Goal: Task Accomplishment & Management: Manage account settings

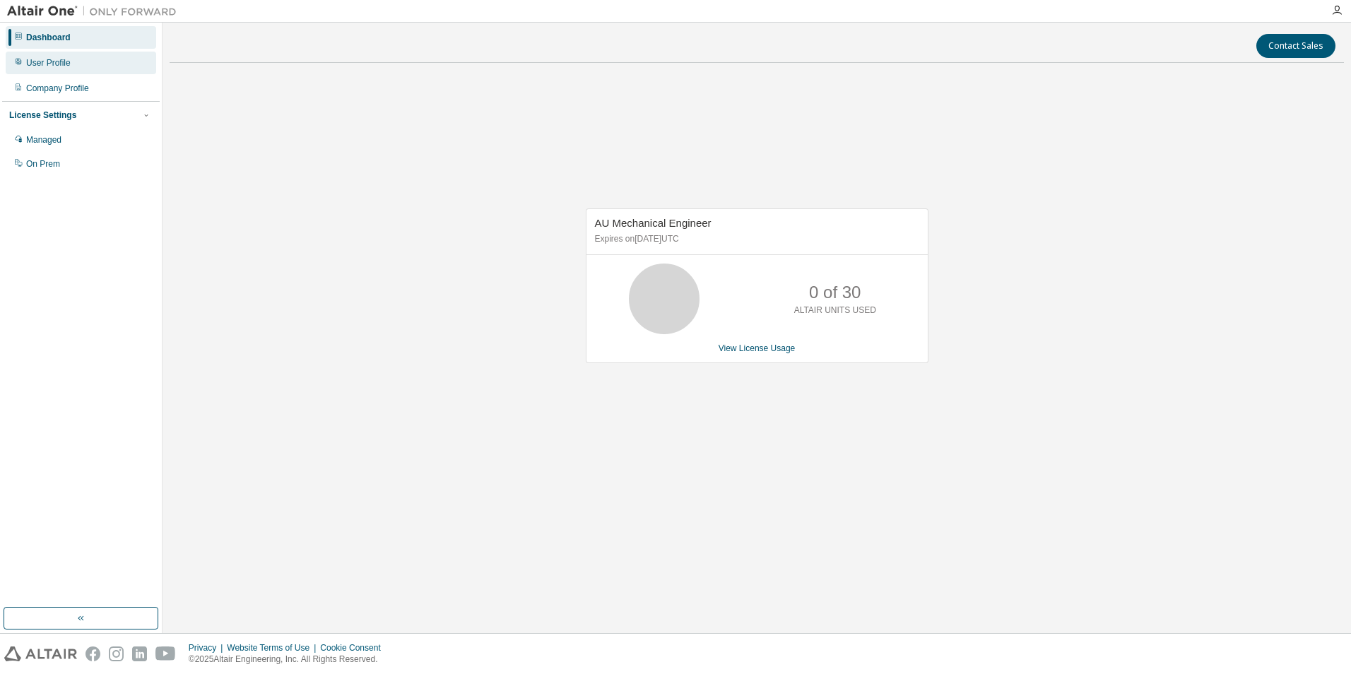
click at [56, 57] on div "User Profile" at bounding box center [81, 63] width 151 height 23
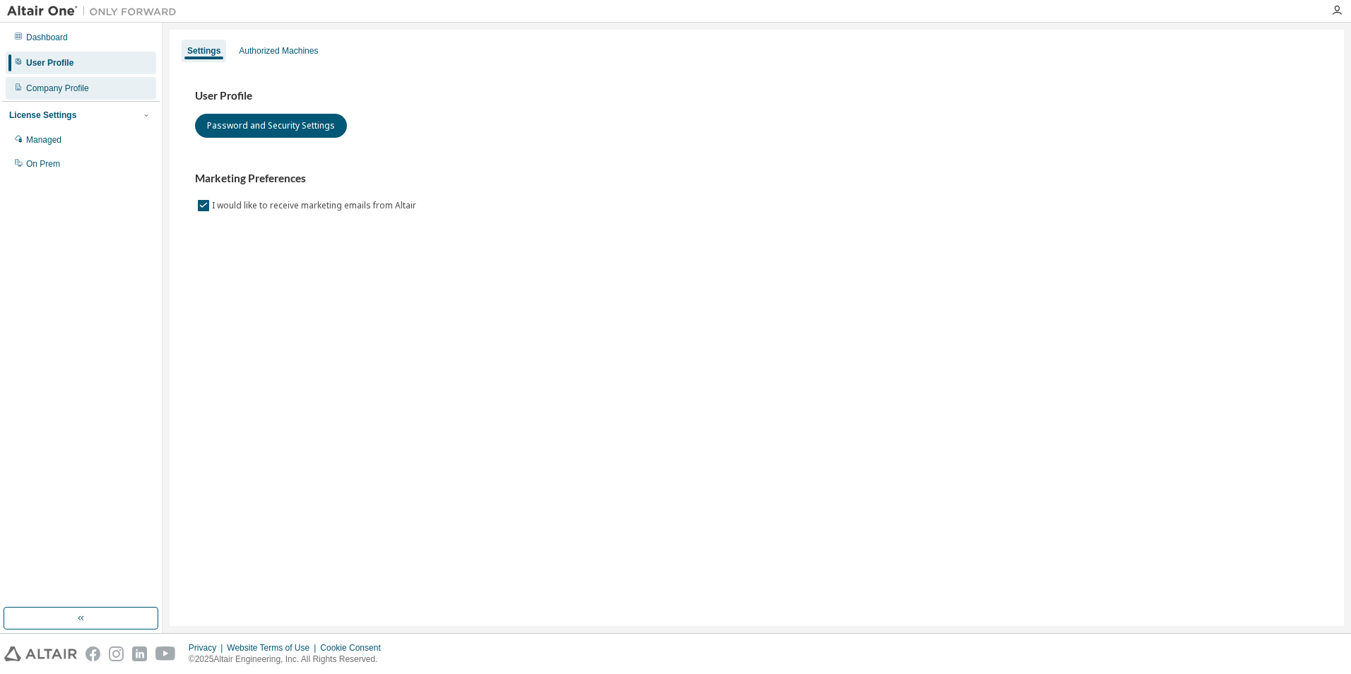
click at [88, 88] on div "Company Profile" at bounding box center [57, 88] width 63 height 11
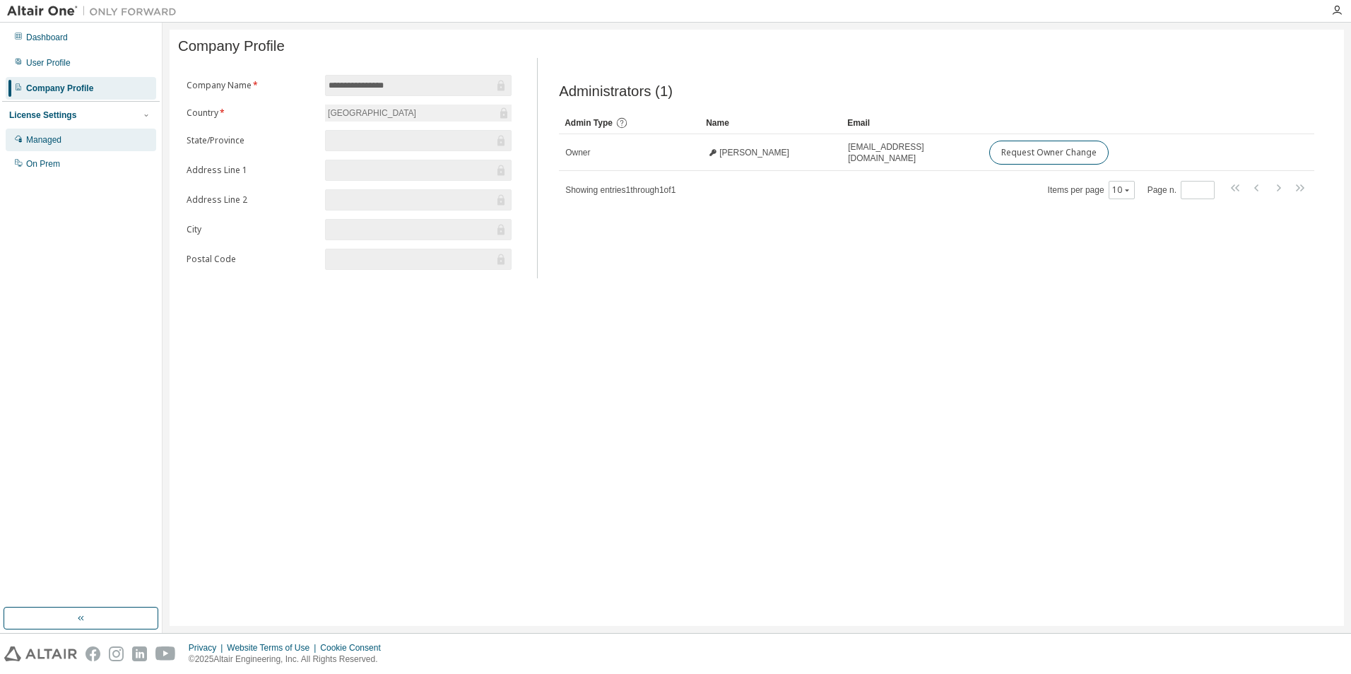
click at [58, 134] on div "Managed" at bounding box center [81, 140] width 151 height 23
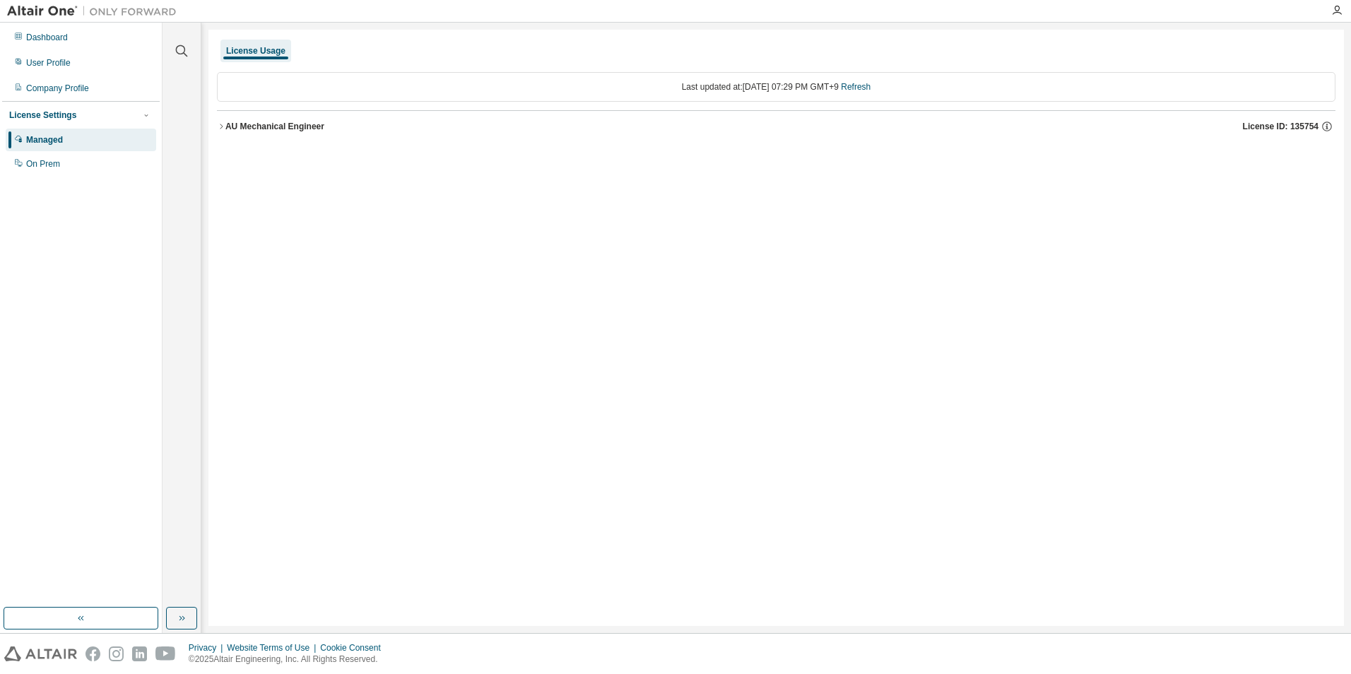
click at [225, 127] on div "AU Mechanical Engineer" at bounding box center [274, 126] width 99 height 11
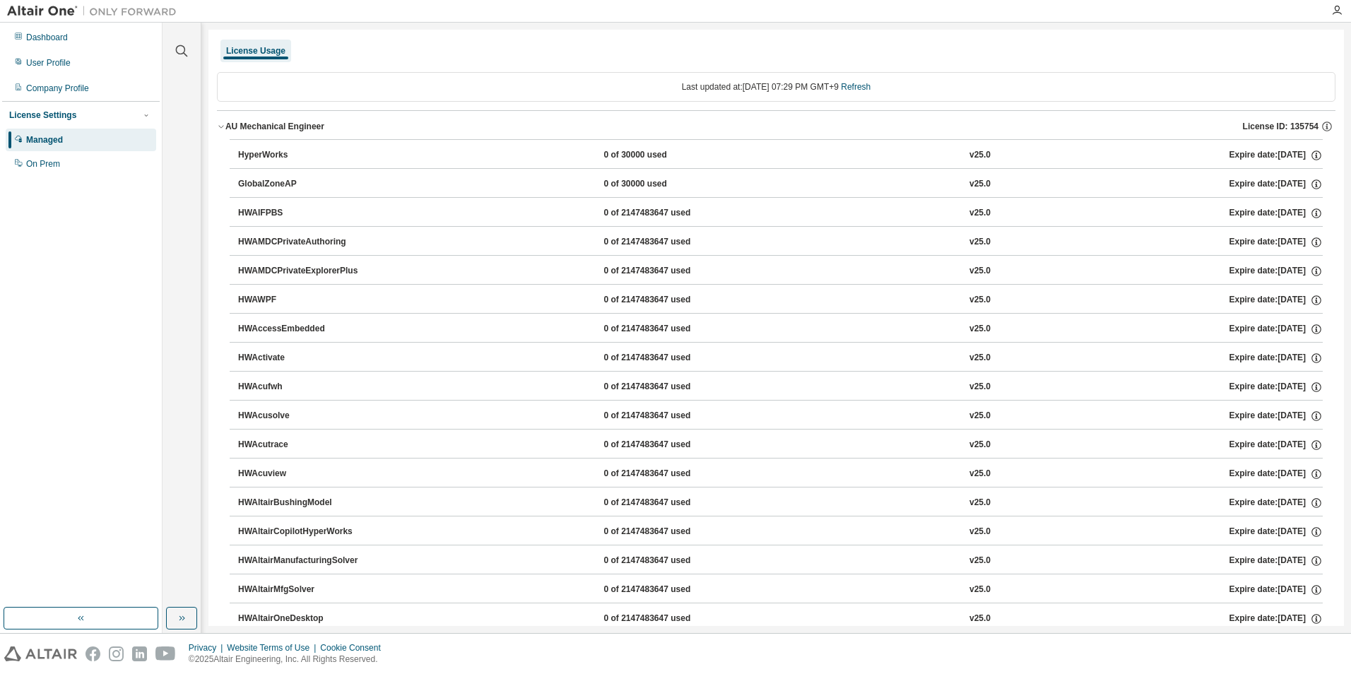
click at [222, 120] on button "AU Mechanical Engineer License ID: 135754" at bounding box center [776, 126] width 1119 height 31
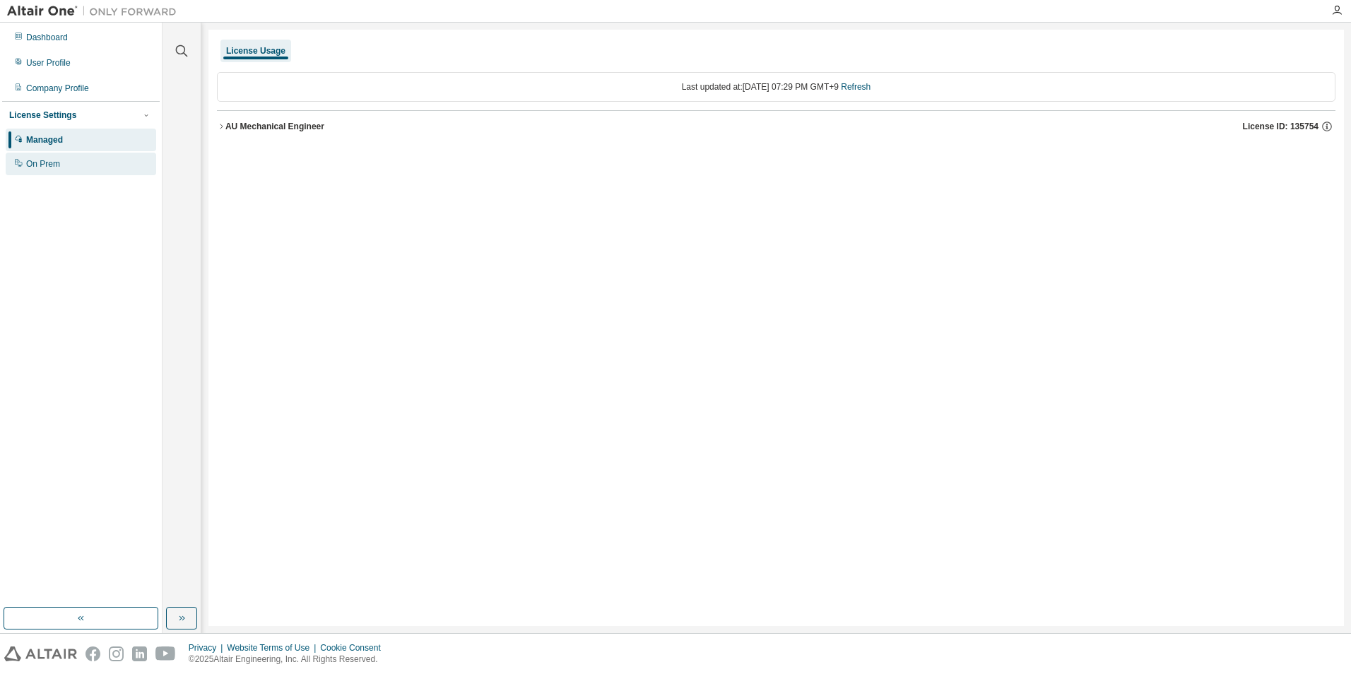
click at [56, 159] on div "On Prem" at bounding box center [43, 163] width 34 height 11
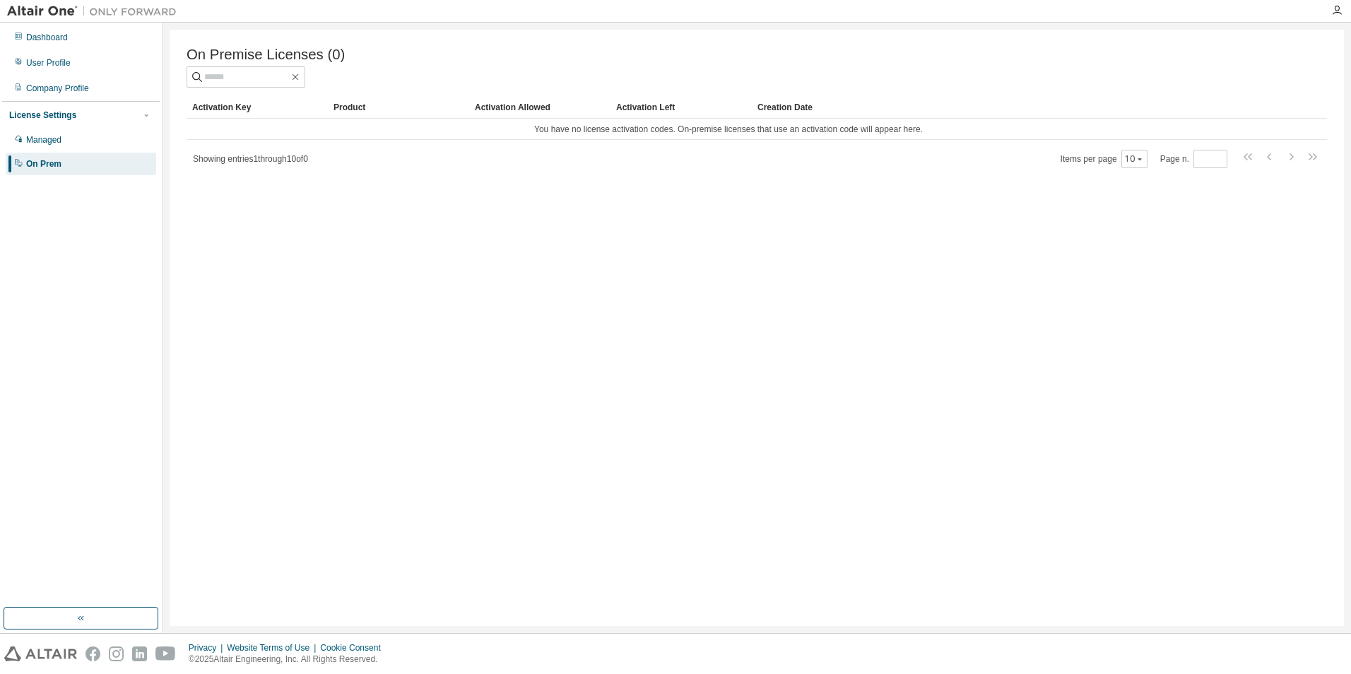
click at [66, 117] on div "License Settings" at bounding box center [42, 115] width 67 height 11
click at [66, 83] on div "Company Profile" at bounding box center [57, 88] width 63 height 11
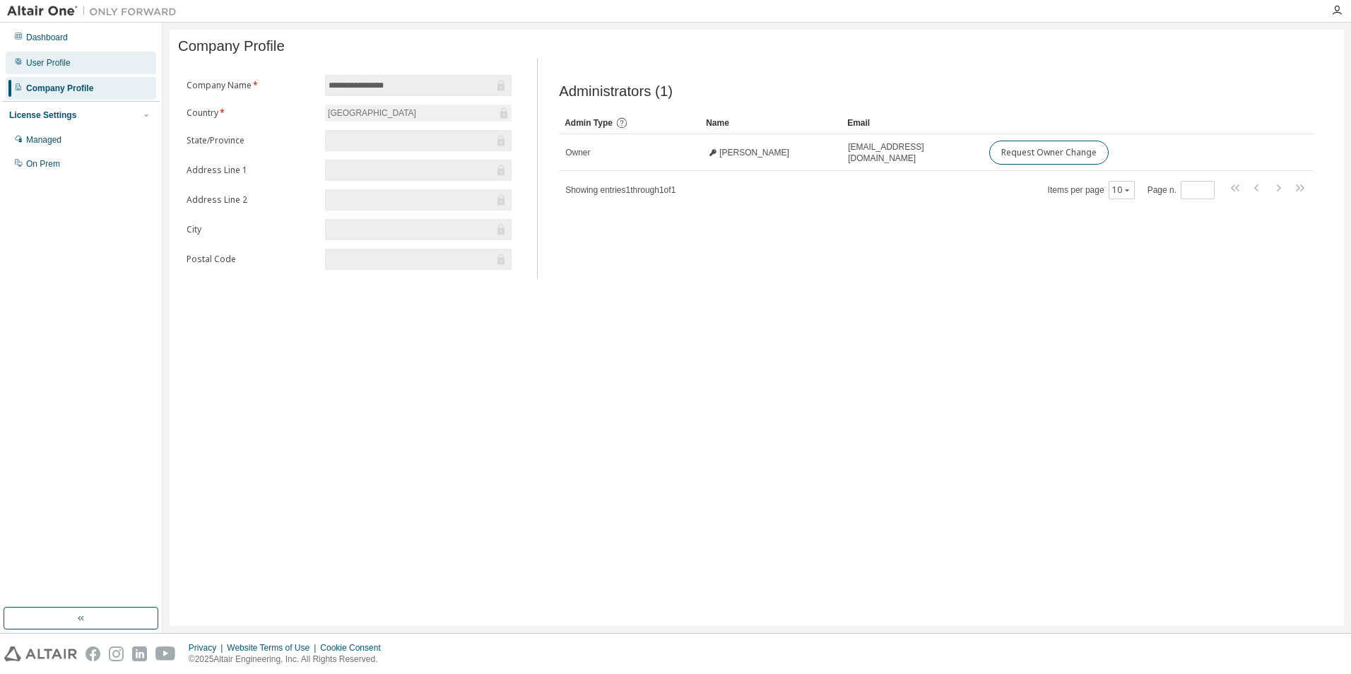
click at [66, 58] on div "User Profile" at bounding box center [48, 62] width 45 height 11
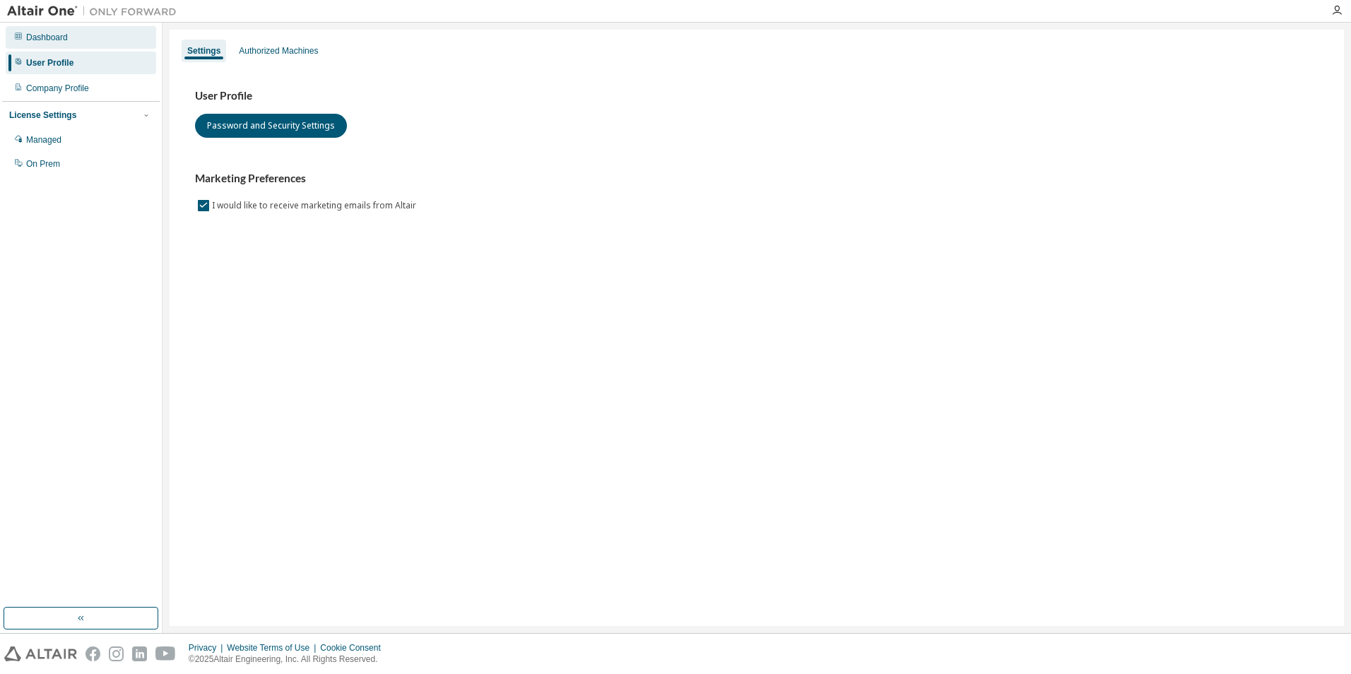
click at [71, 38] on div "Dashboard" at bounding box center [81, 37] width 151 height 23
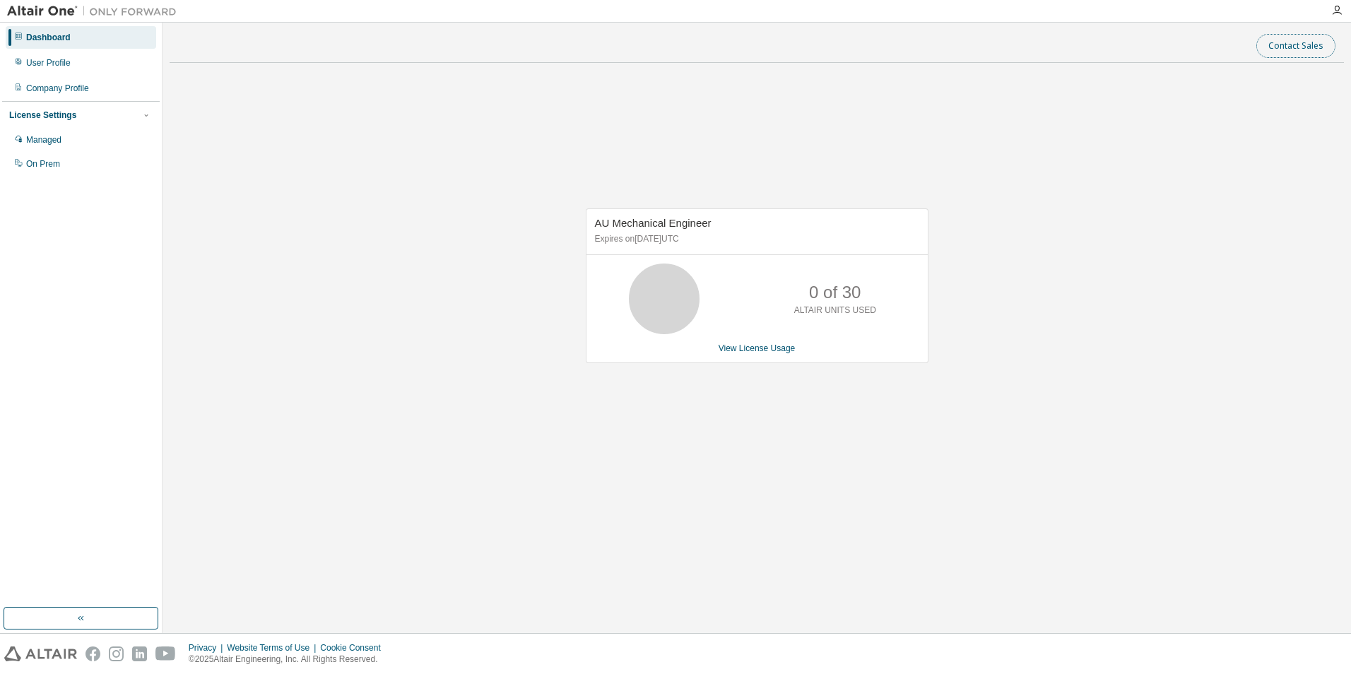
click at [1293, 49] on button "Contact Sales" at bounding box center [1296, 46] width 79 height 24
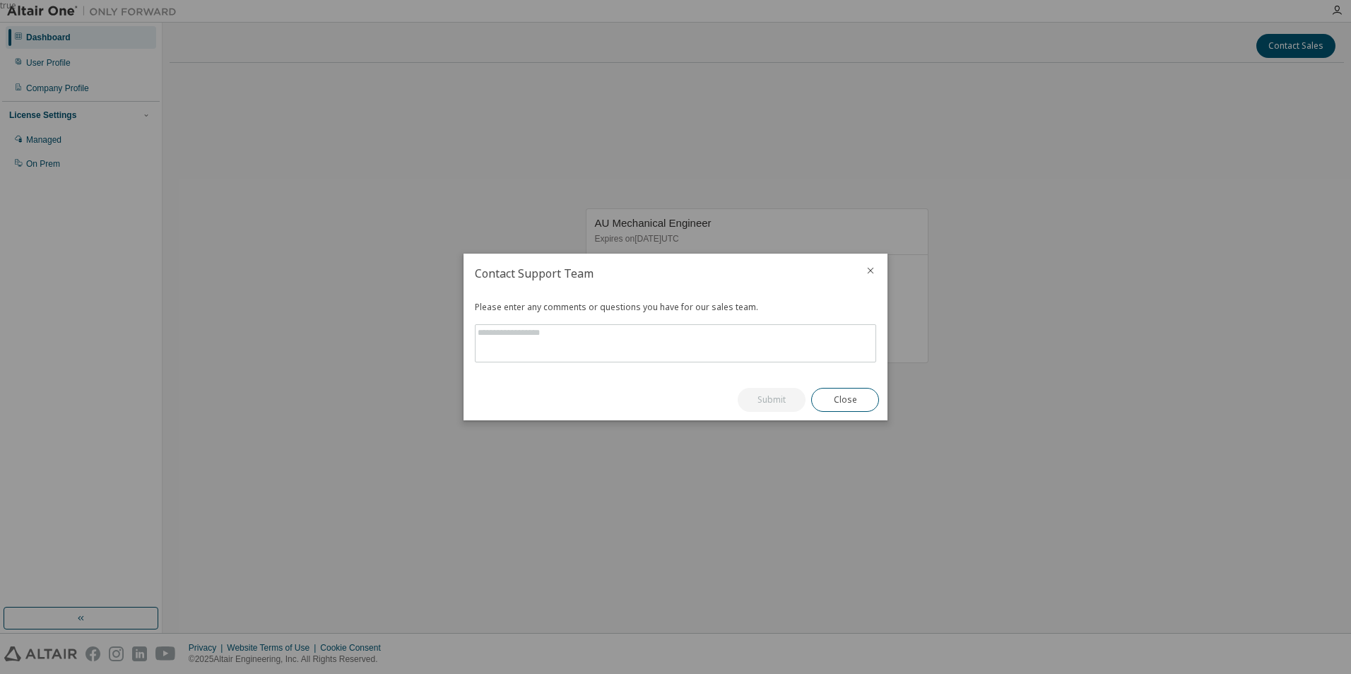
click at [873, 269] on icon "close" at bounding box center [871, 271] width 6 height 6
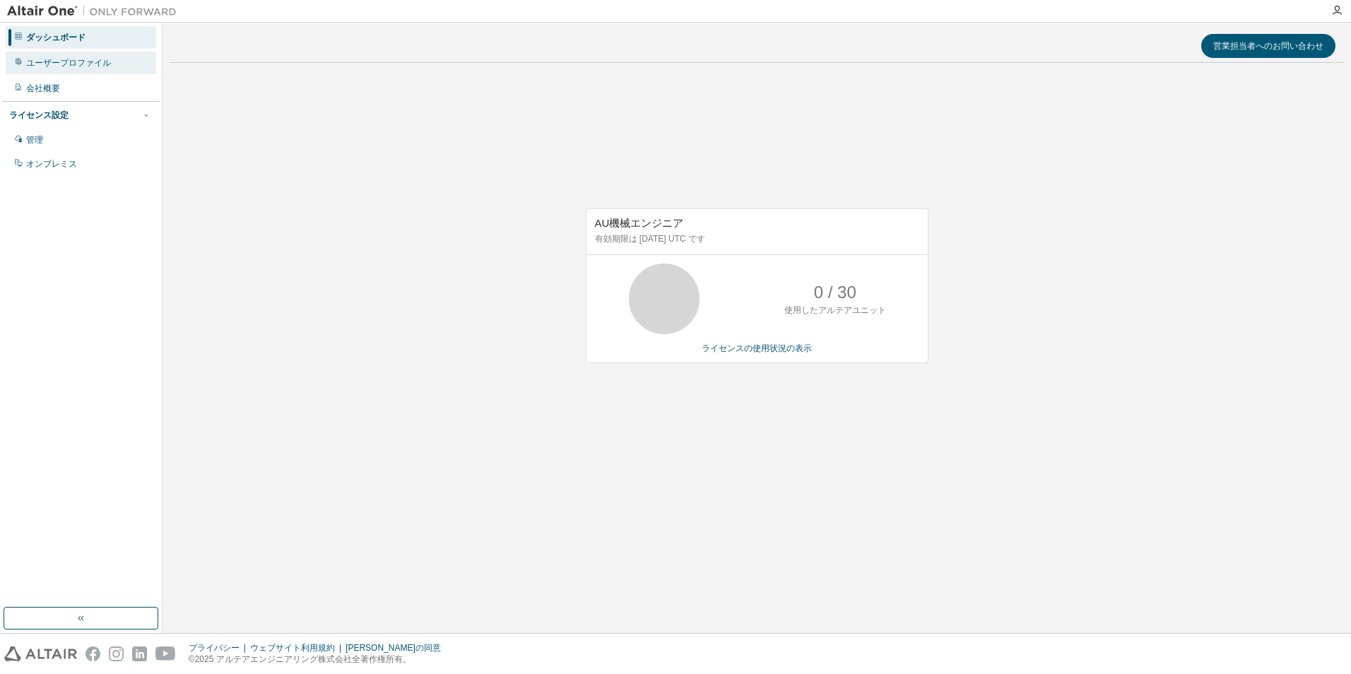
click at [98, 70] on div "ユーザープロファイル" at bounding box center [81, 63] width 151 height 23
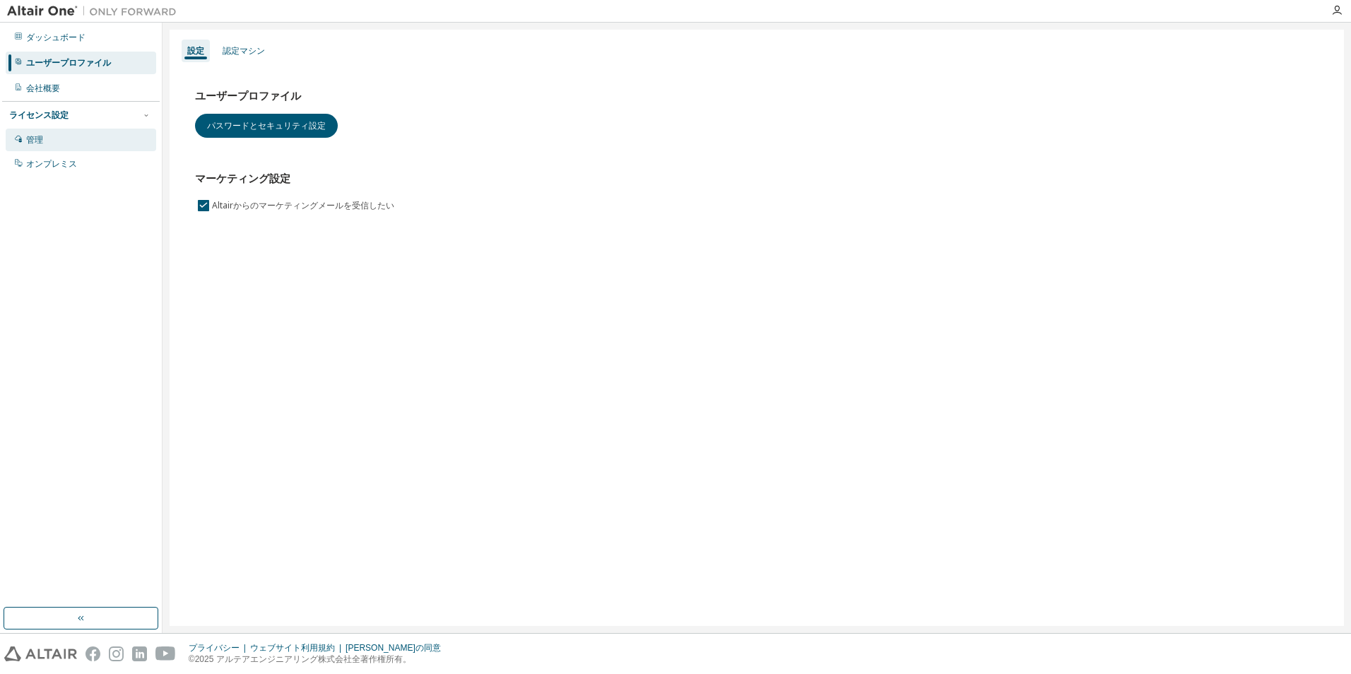
click at [105, 148] on div "管理" at bounding box center [81, 140] width 151 height 23
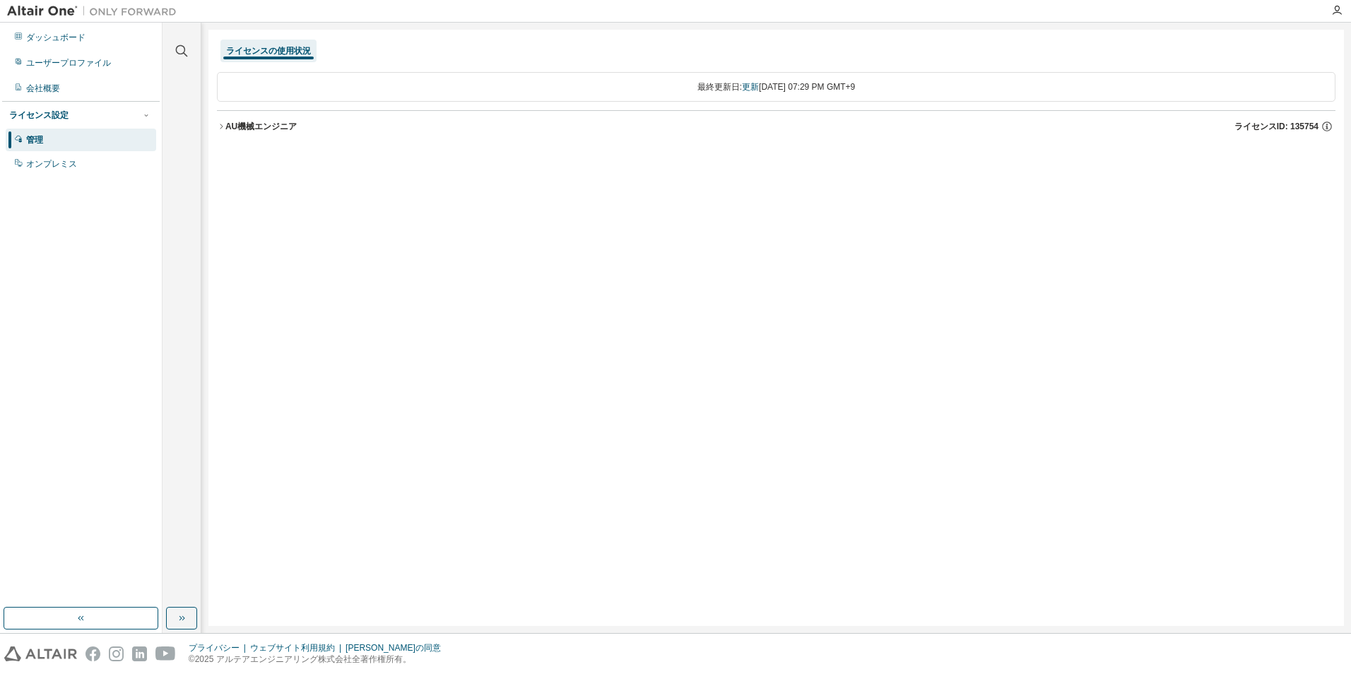
click at [240, 126] on font "AU機械エンジニア" at bounding box center [260, 127] width 71 height 10
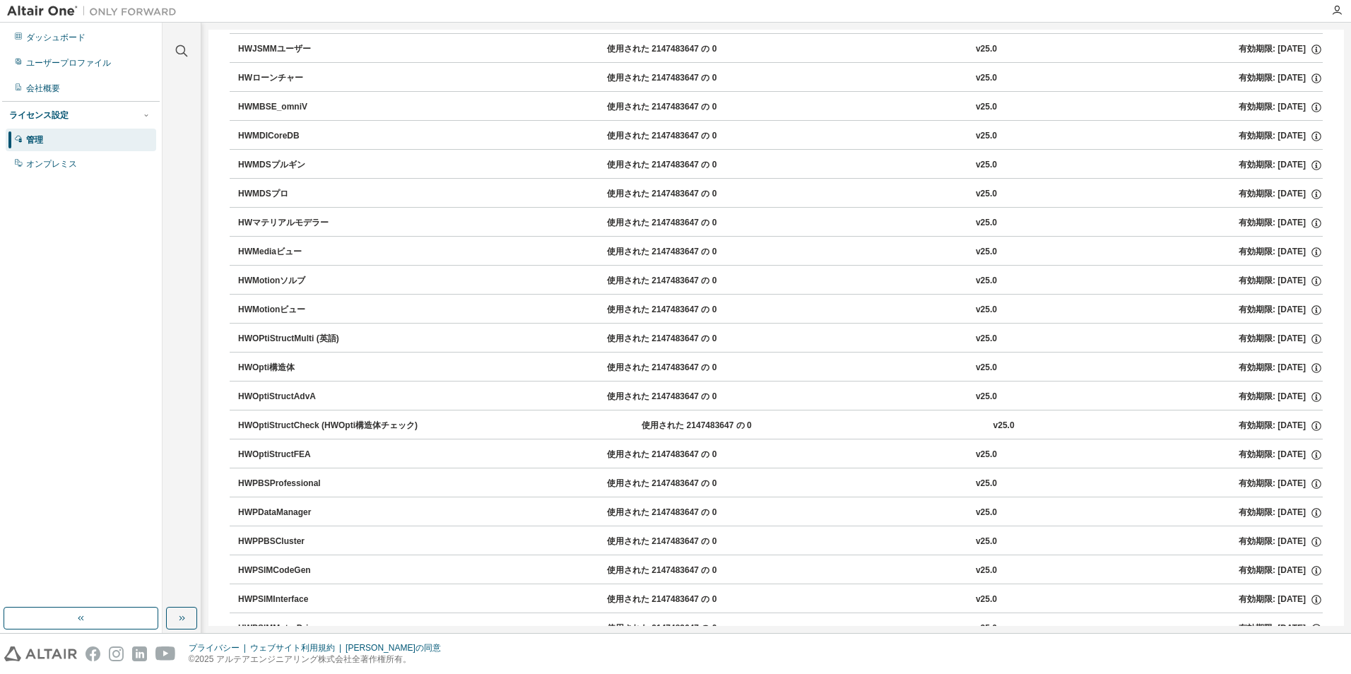
scroll to position [4170, 0]
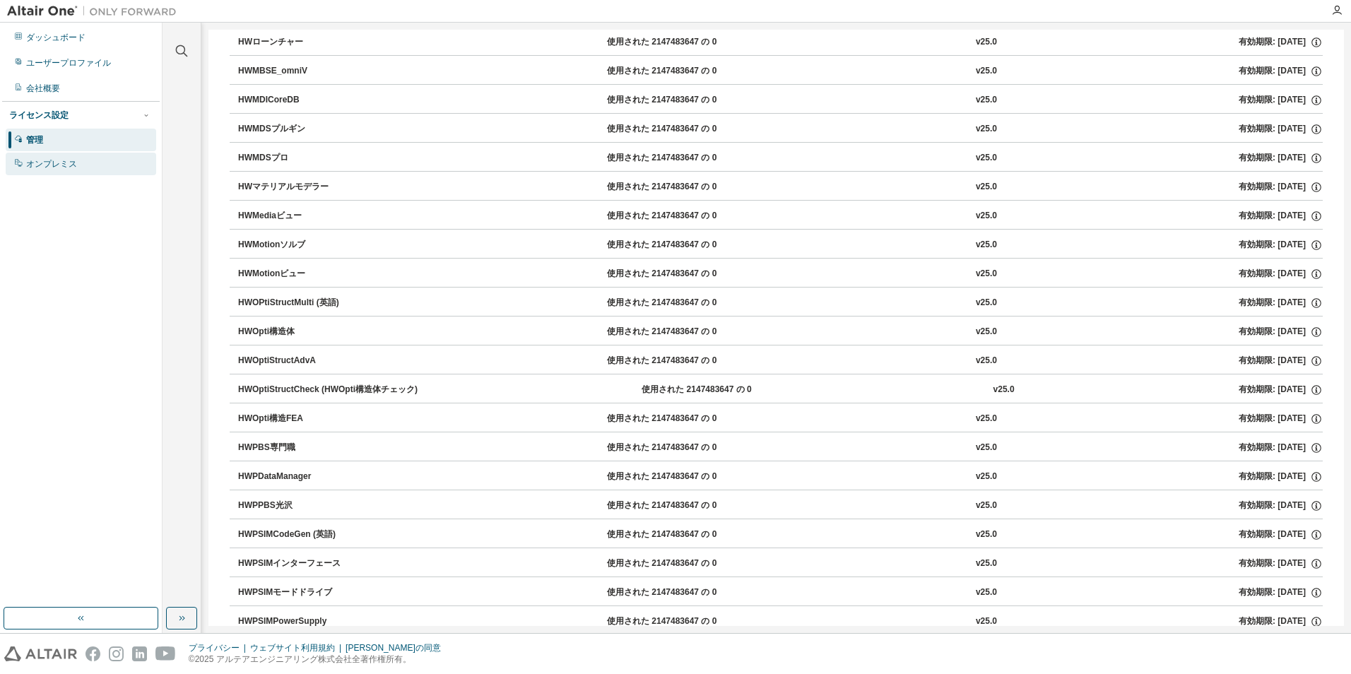
click at [72, 175] on div "オンプレミス" at bounding box center [81, 164] width 151 height 23
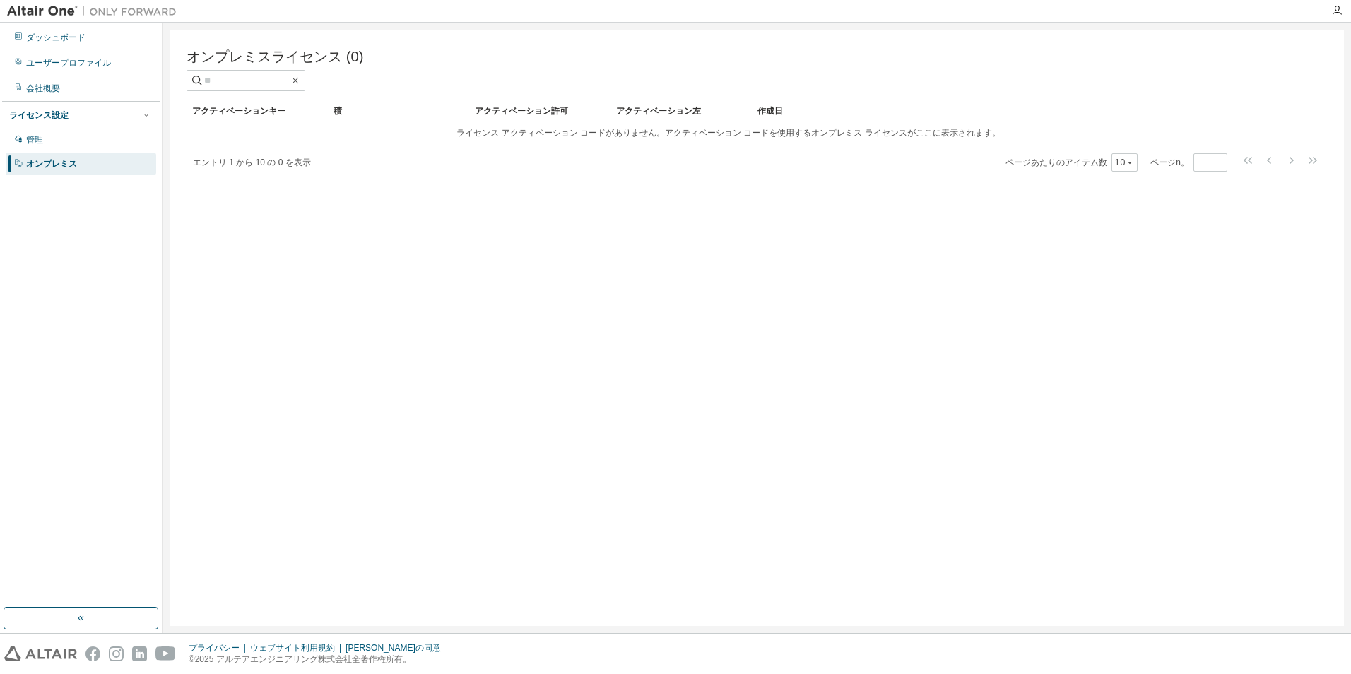
click at [86, 119] on div "ライセンス設定" at bounding box center [80, 115] width 143 height 13
click at [45, 119] on div "ライセンス設定" at bounding box center [38, 115] width 59 height 11
click at [49, 83] on div "会社概要" at bounding box center [43, 88] width 34 height 11
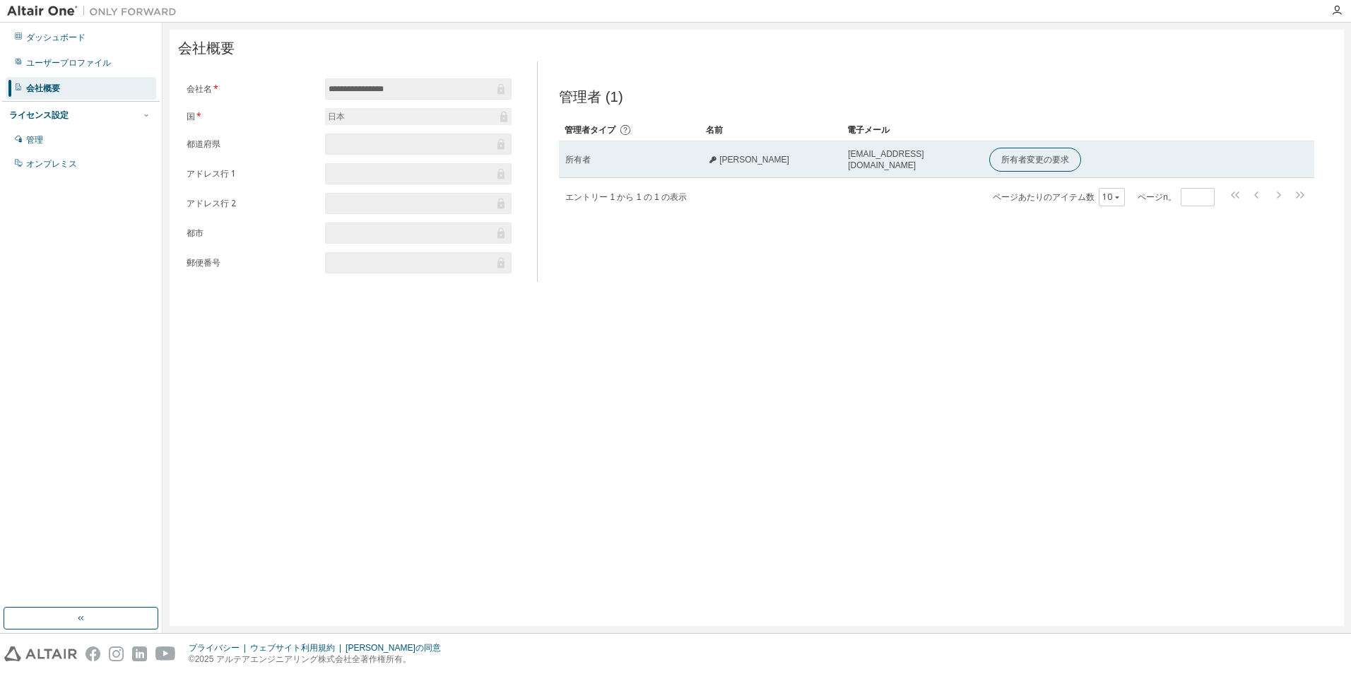
click at [590, 172] on td "所有者" at bounding box center [629, 159] width 141 height 37
click at [671, 165] on div "所有者" at bounding box center [629, 159] width 129 height 11
click at [1024, 172] on button "所有者変更の要求" at bounding box center [1035, 160] width 92 height 24
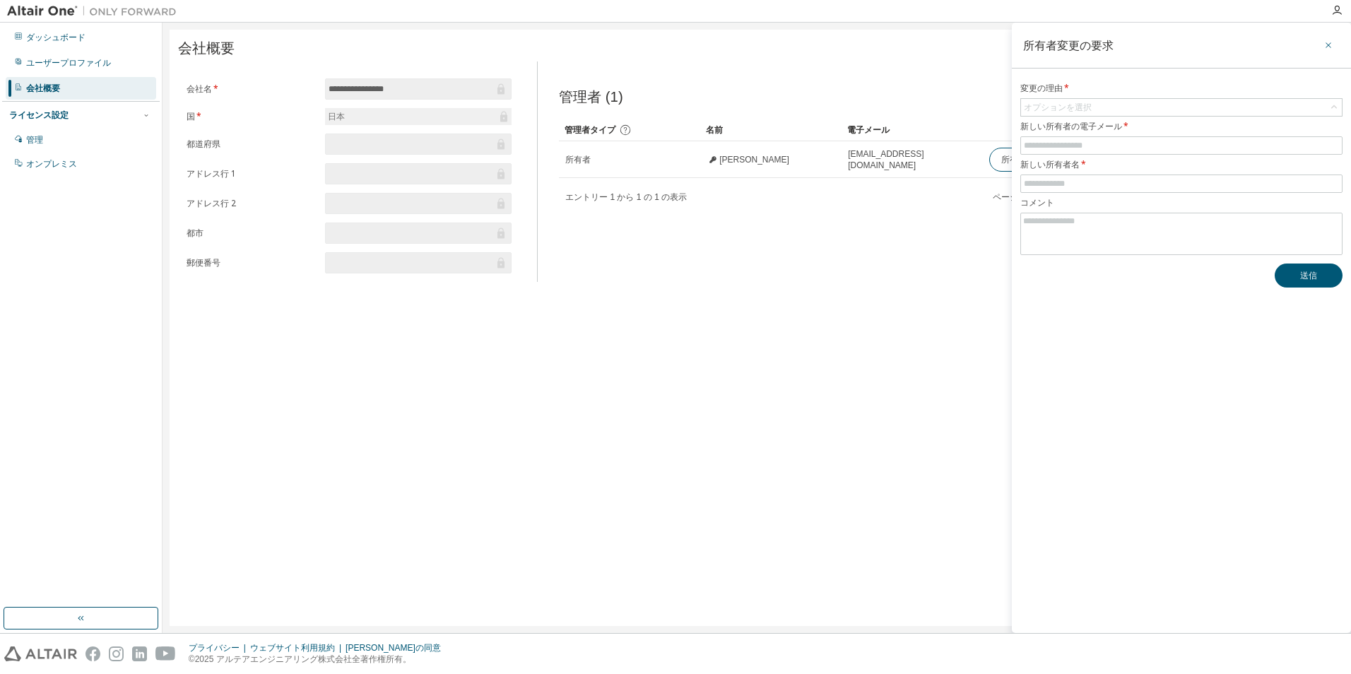
click at [1324, 52] on button "button" at bounding box center [1328, 45] width 23 height 23
click at [1331, 10] on icon "button" at bounding box center [1336, 10] width 11 height 11
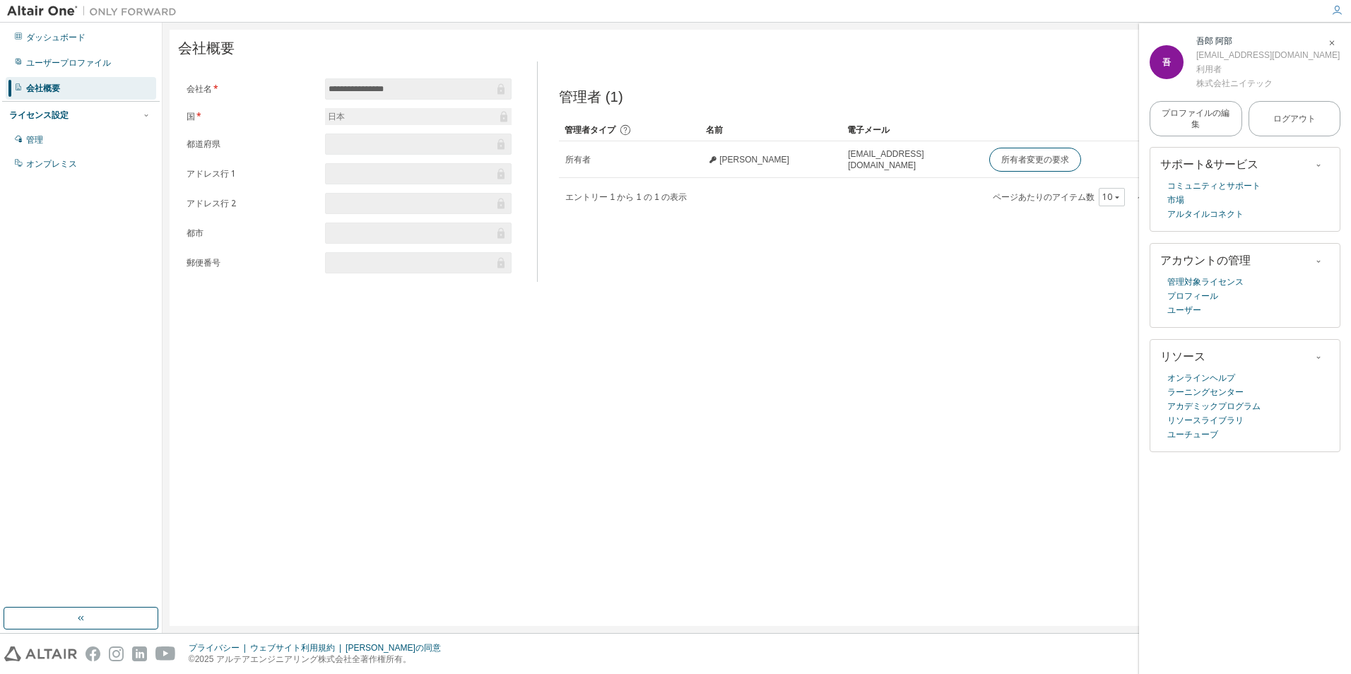
click at [844, 366] on div "**********" at bounding box center [757, 328] width 1175 height 596
click at [1334, 48] on icon "button" at bounding box center [1332, 42] width 8 height 11
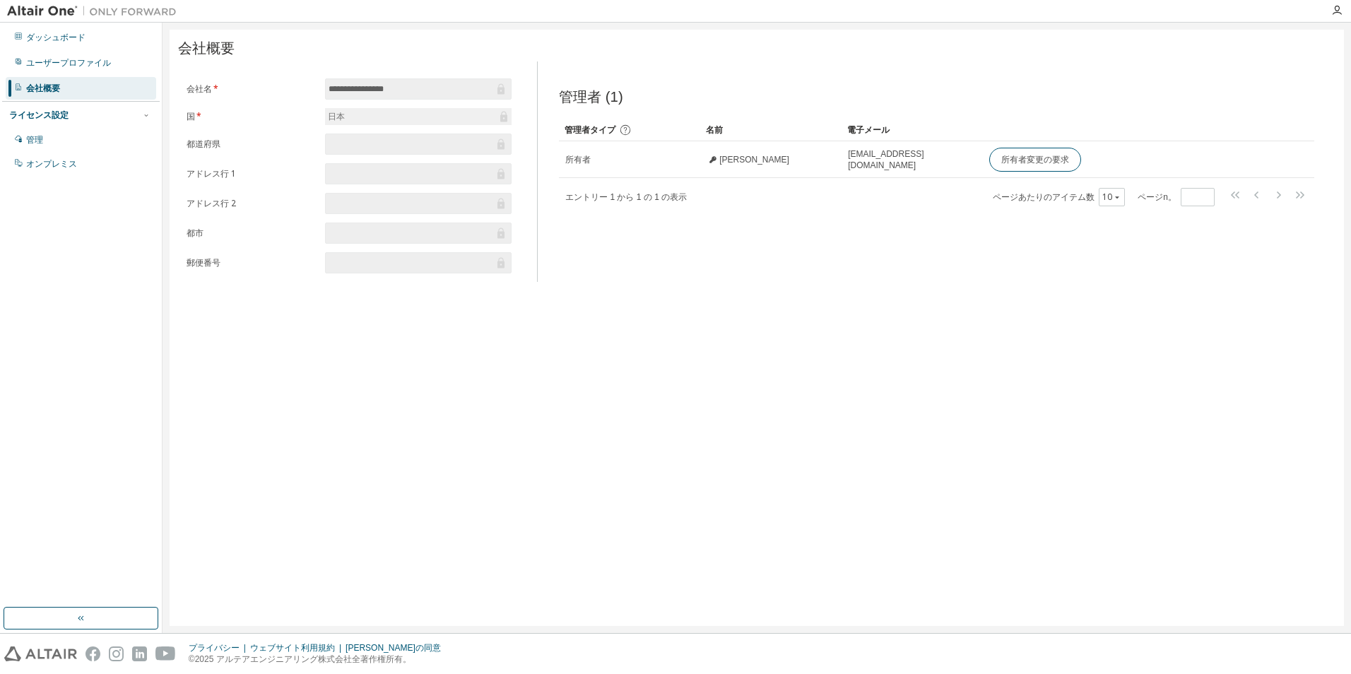
click at [896, 51] on div at bounding box center [1046, 48] width 579 height 6
click at [92, 44] on div "ダッシュボード" at bounding box center [81, 37] width 151 height 23
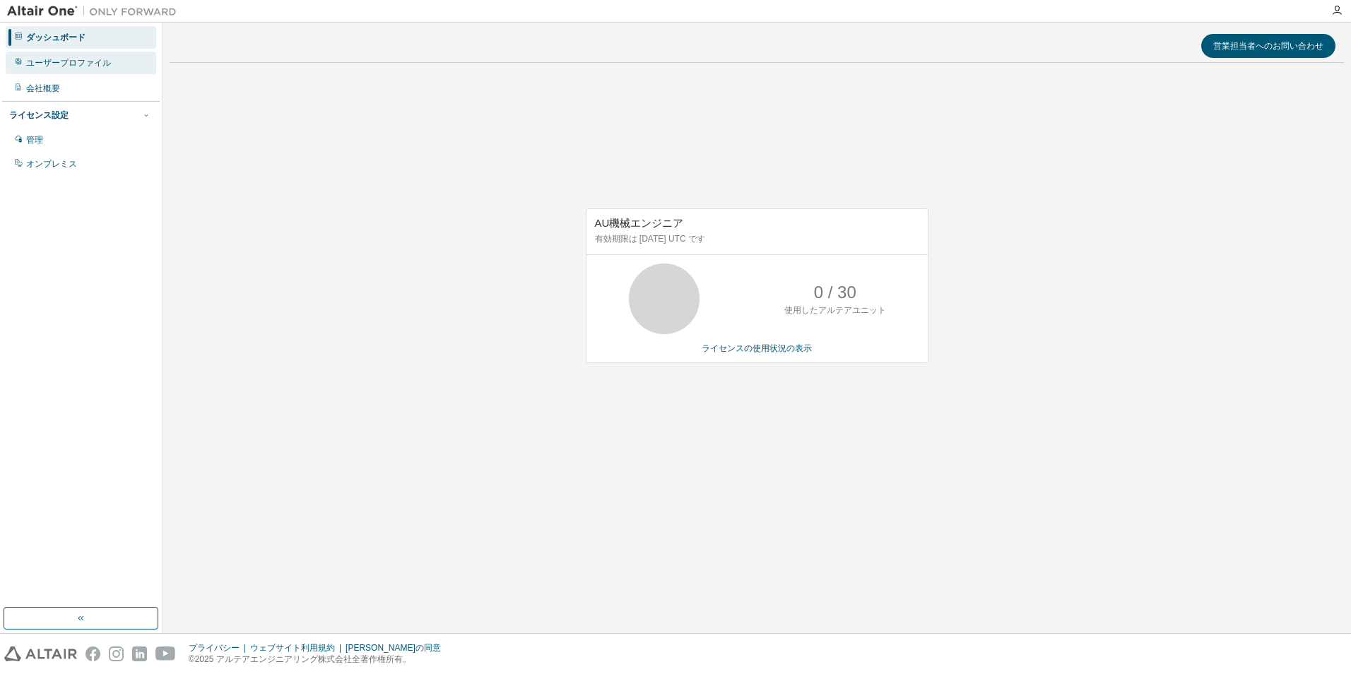
click at [108, 66] on div "ユーザープロファイル" at bounding box center [68, 62] width 85 height 11
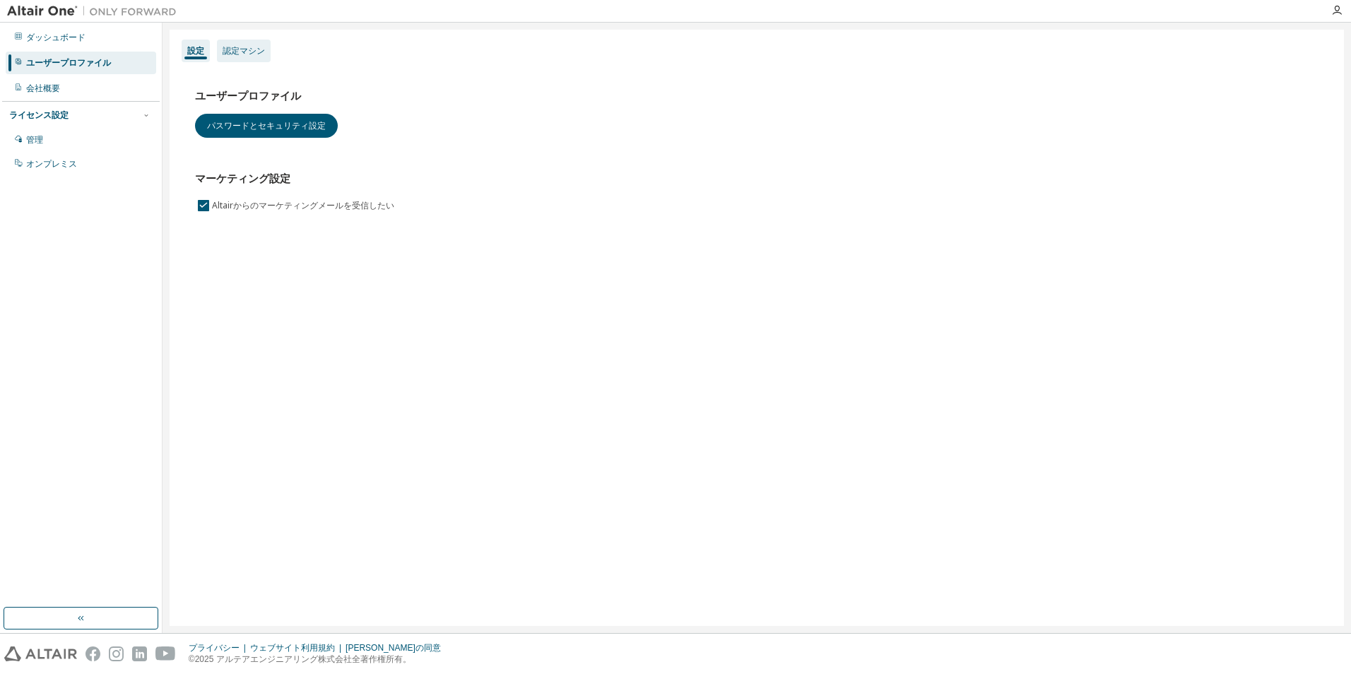
click at [258, 50] on div "認定マシン" at bounding box center [244, 50] width 42 height 11
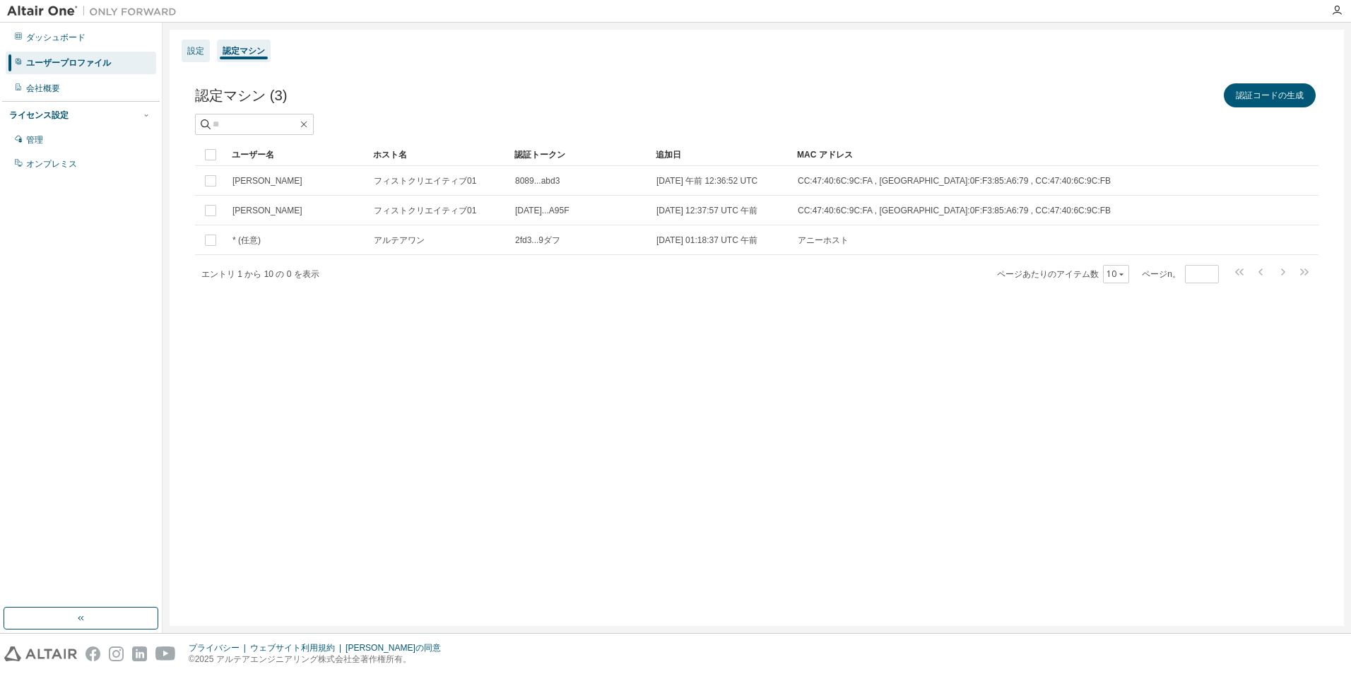
click at [199, 55] on div "設定" at bounding box center [195, 50] width 17 height 11
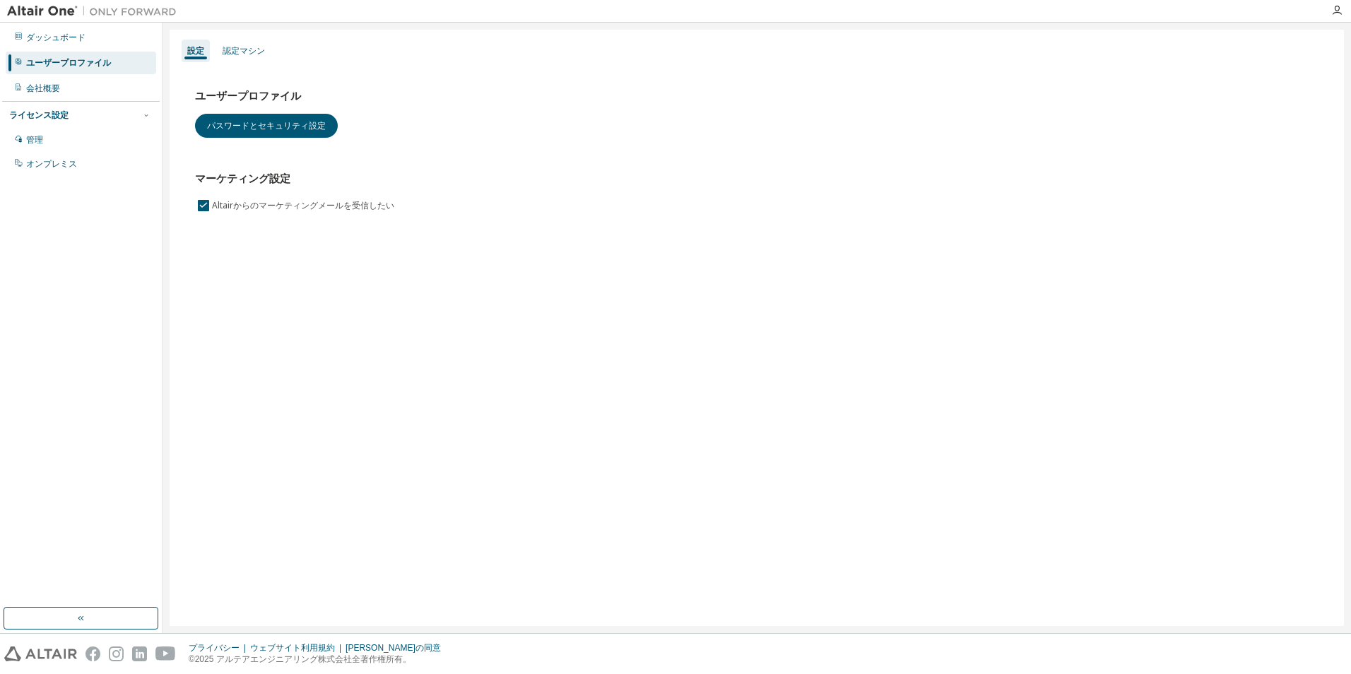
drag, startPoint x: 310, startPoint y: 54, endPoint x: 336, endPoint y: 44, distance: 28.9
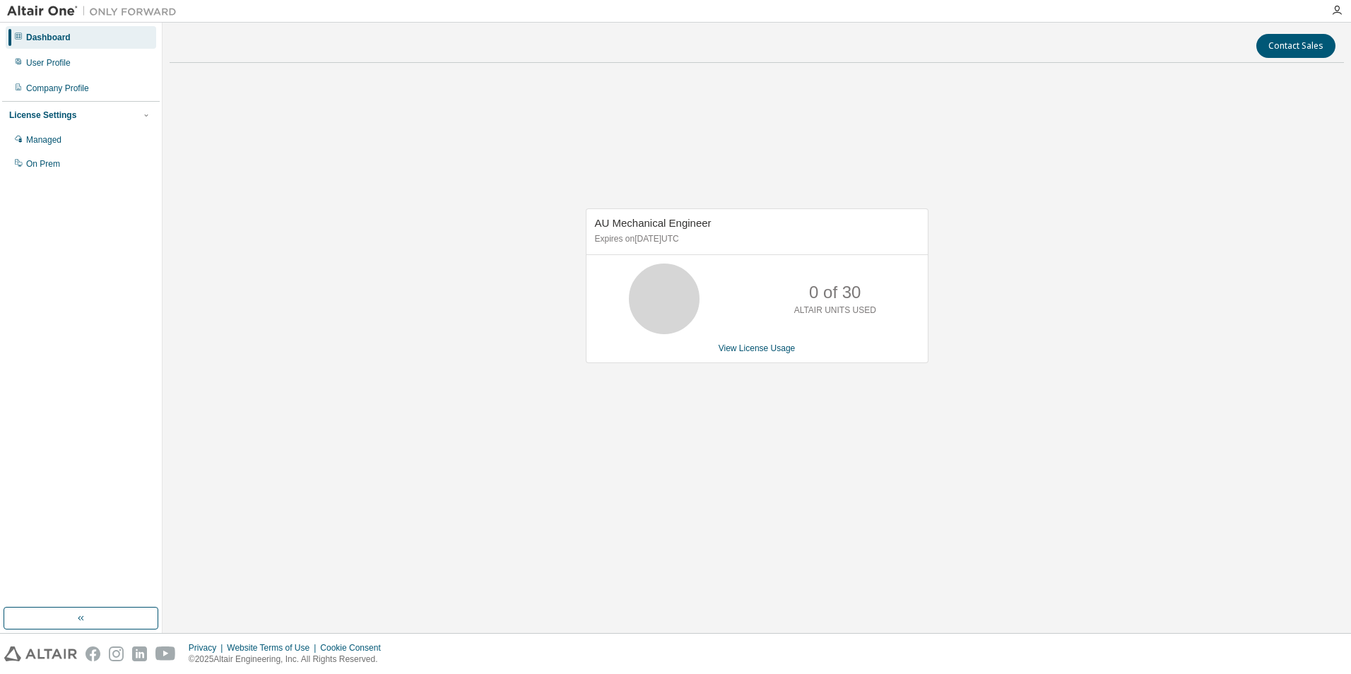
click at [69, 126] on div "License Settings Managed On Prem" at bounding box center [81, 139] width 158 height 76
click at [69, 125] on div "License Settings Managed On Prem" at bounding box center [81, 139] width 158 height 76
click at [60, 116] on div "License Settings" at bounding box center [42, 115] width 67 height 11
click at [59, 113] on div "License Settings" at bounding box center [42, 115] width 67 height 11
click at [59, 144] on div "Managed" at bounding box center [43, 139] width 35 height 11
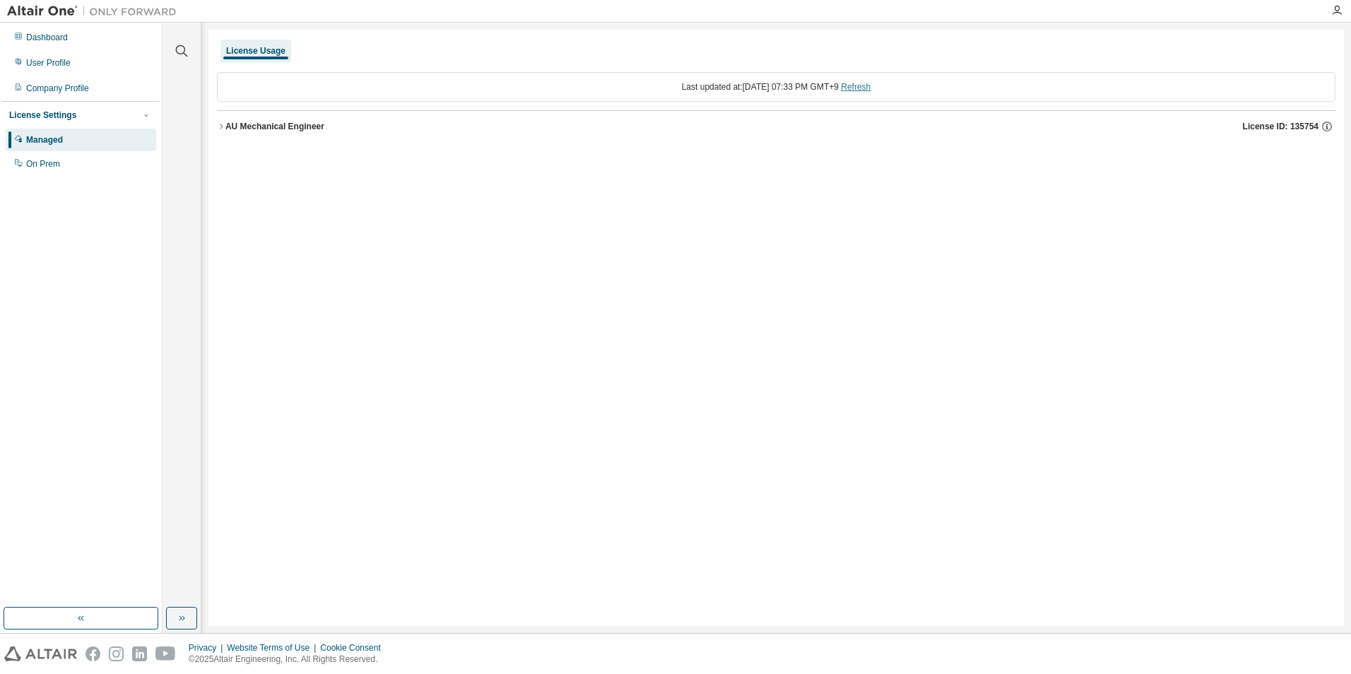
click at [871, 87] on link "Refresh" at bounding box center [856, 87] width 30 height 10
drag, startPoint x: 874, startPoint y: 87, endPoint x: 941, endPoint y: 224, distance: 152.7
click at [941, 224] on div "License Usage Last updated at: Fri 2025-08-29 07:33 PM GMT+9 Refresh" at bounding box center [776, 328] width 1136 height 596
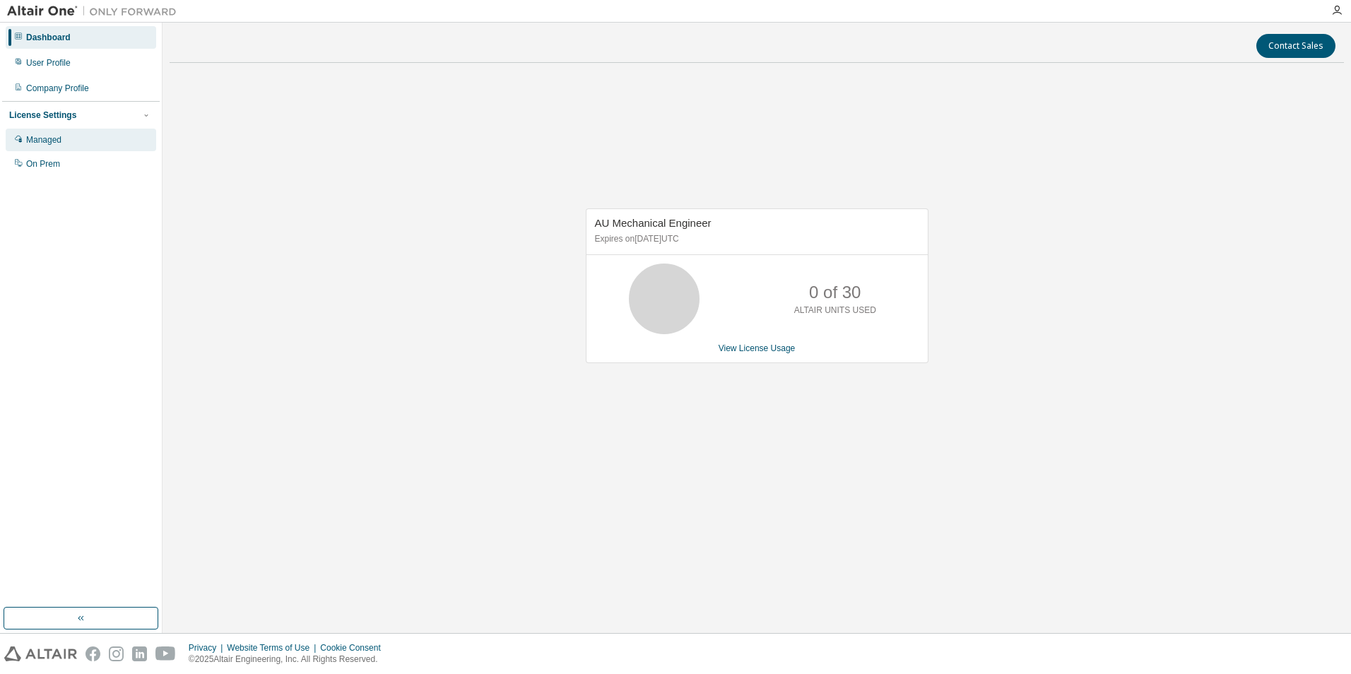
click at [53, 144] on div "Managed" at bounding box center [43, 139] width 35 height 11
